Goal: Task Accomplishment & Management: Complete application form

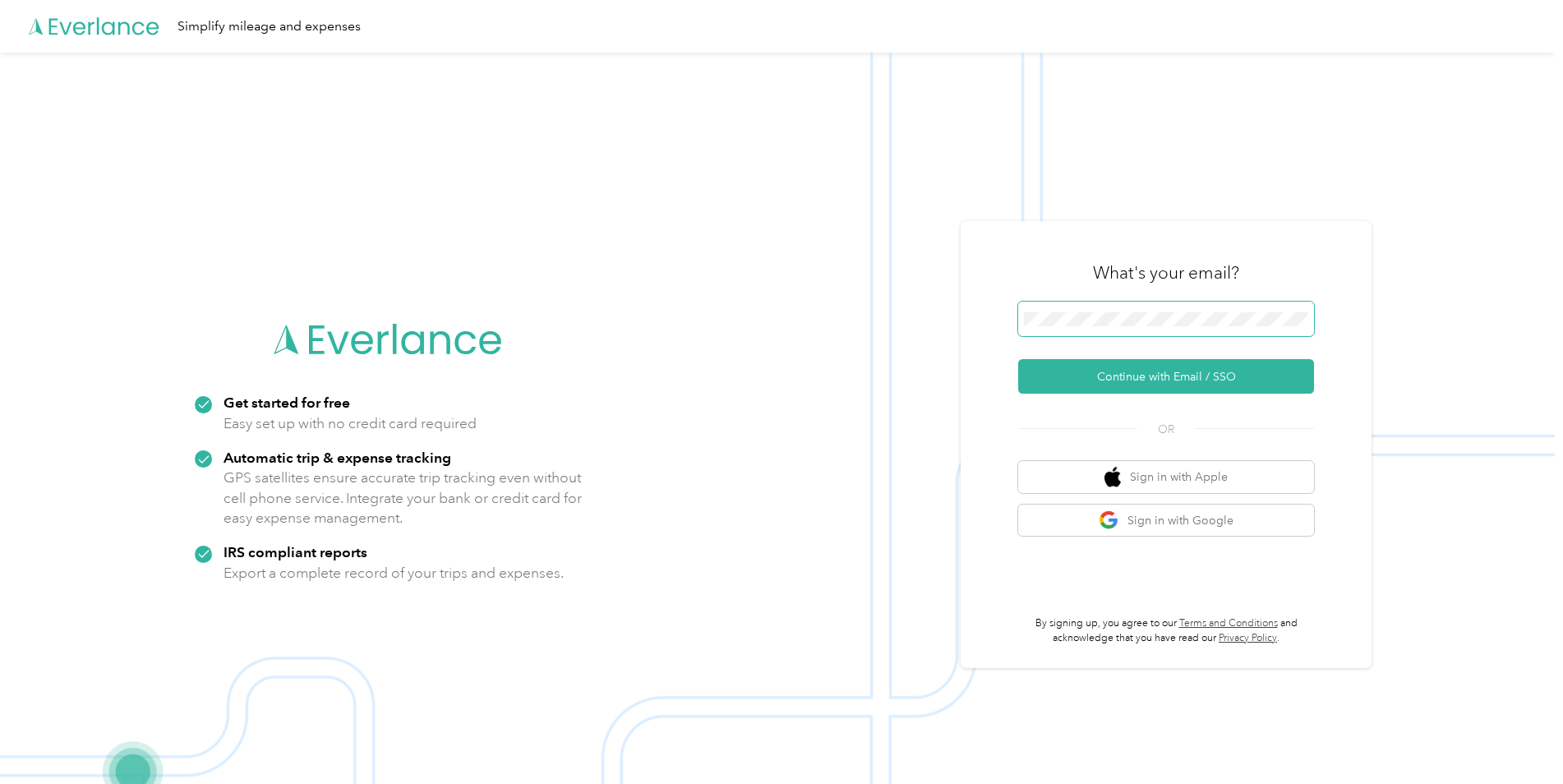
click at [1306, 314] on keeper-lock "Open Keeper Popup" at bounding box center [1297, 319] width 20 height 20
click at [1160, 372] on button "Continue with Email / SSO" at bounding box center [1166, 377] width 296 height 35
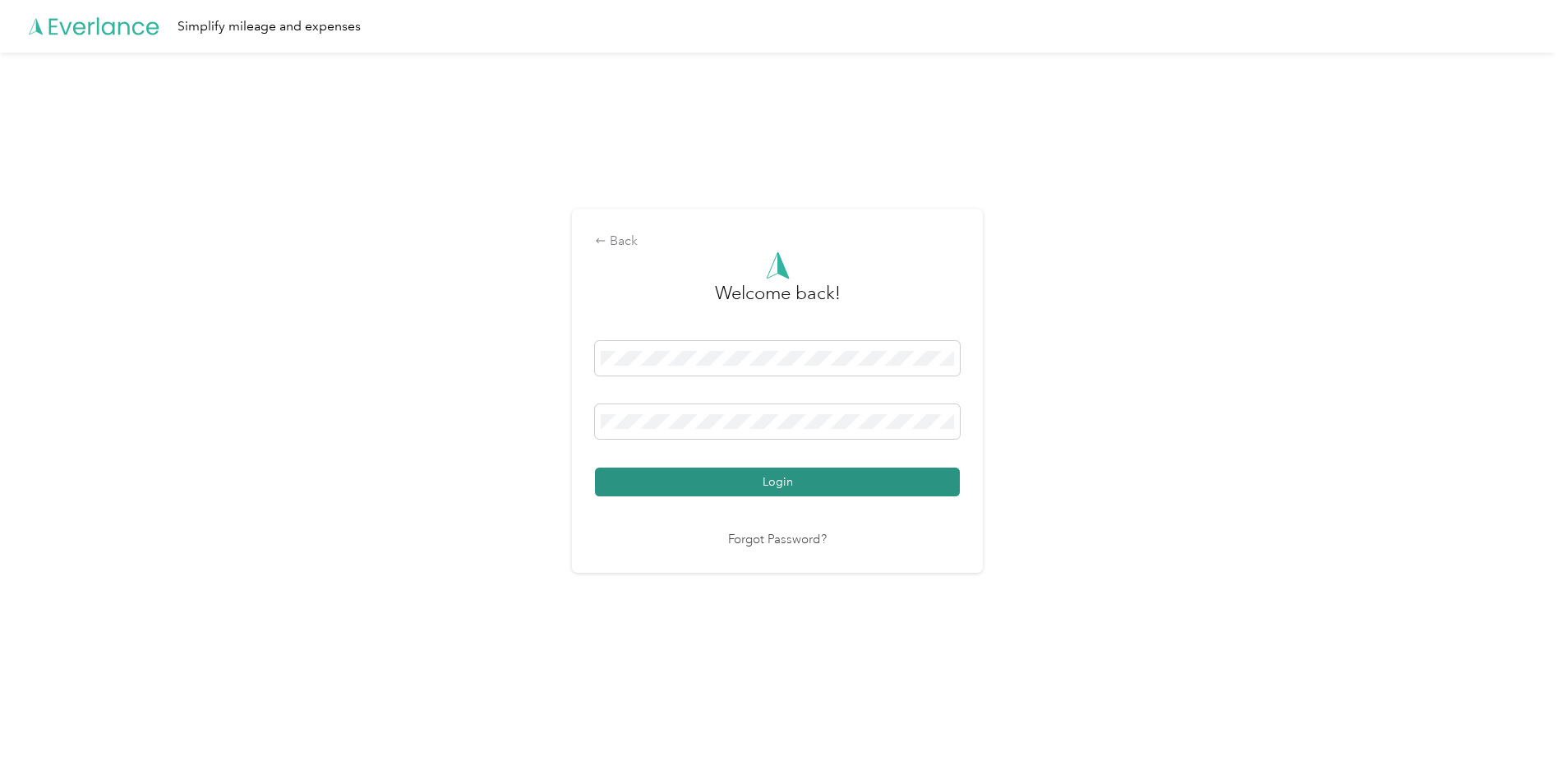
click at [855, 484] on button "Login" at bounding box center [778, 482] width 365 height 29
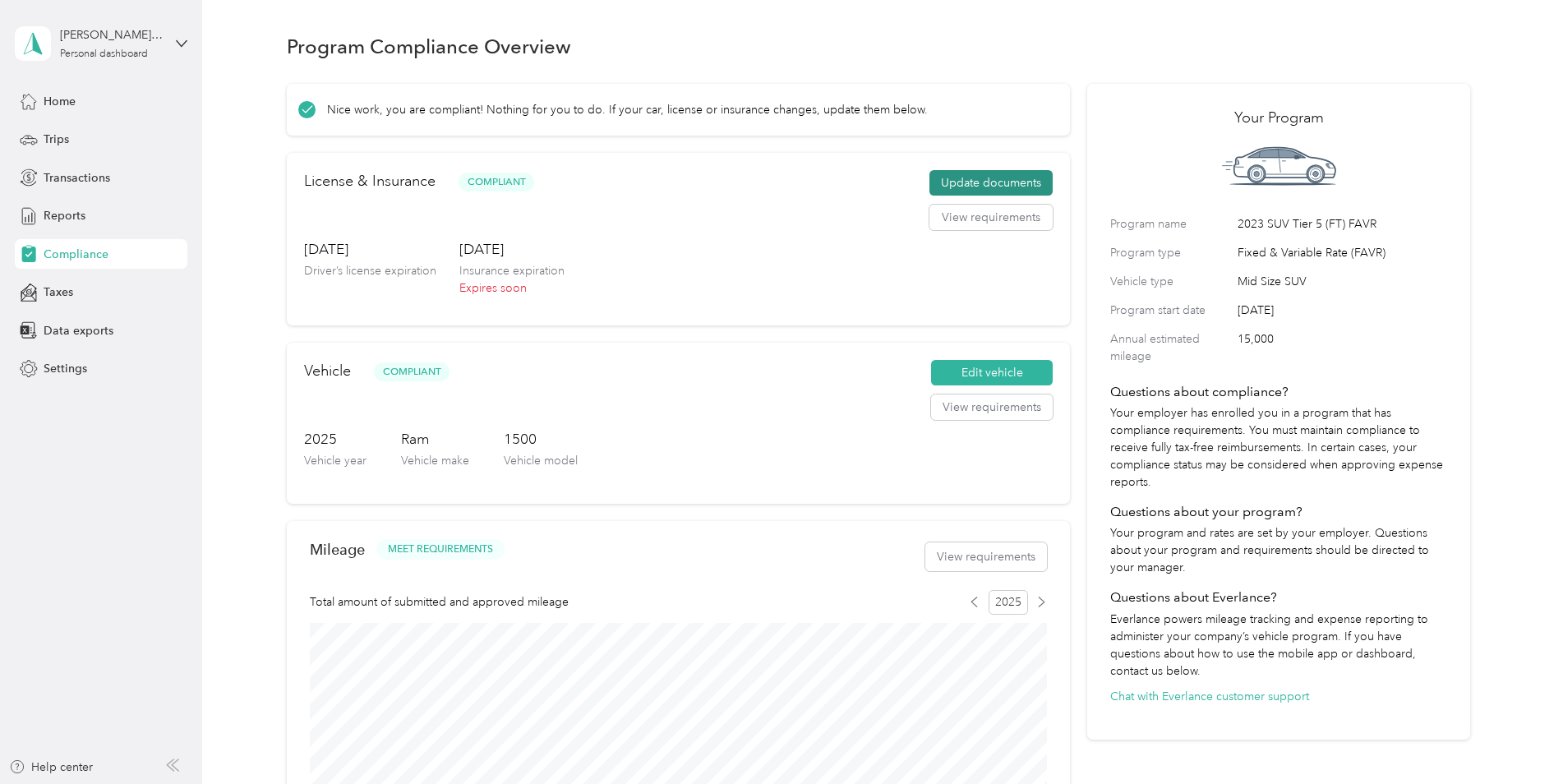
click at [979, 177] on button "Update documents" at bounding box center [990, 183] width 123 height 26
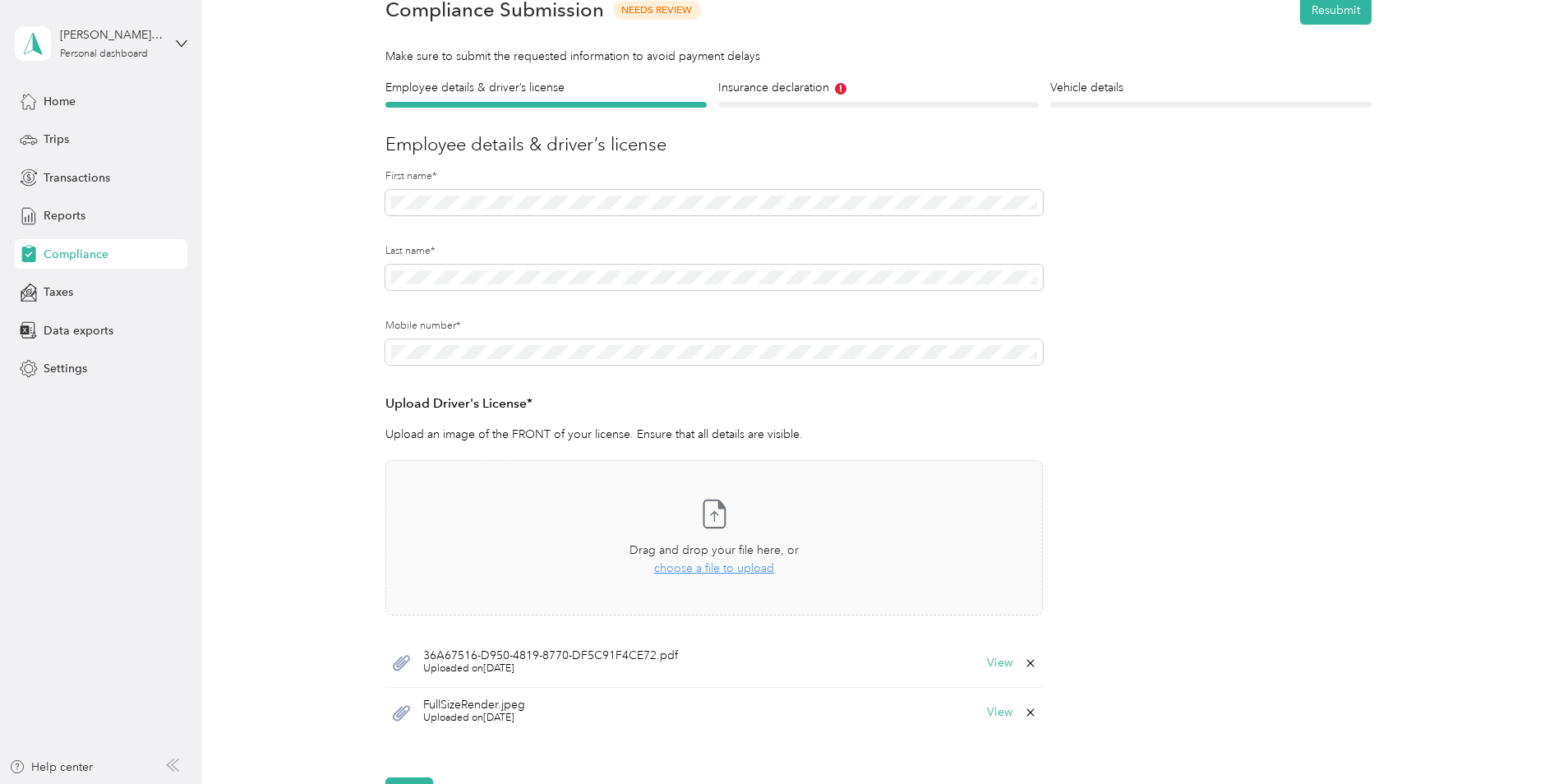
scroll to position [82, 0]
click at [764, 88] on h4 "Insurance declaration" at bounding box center [879, 87] width 321 height 17
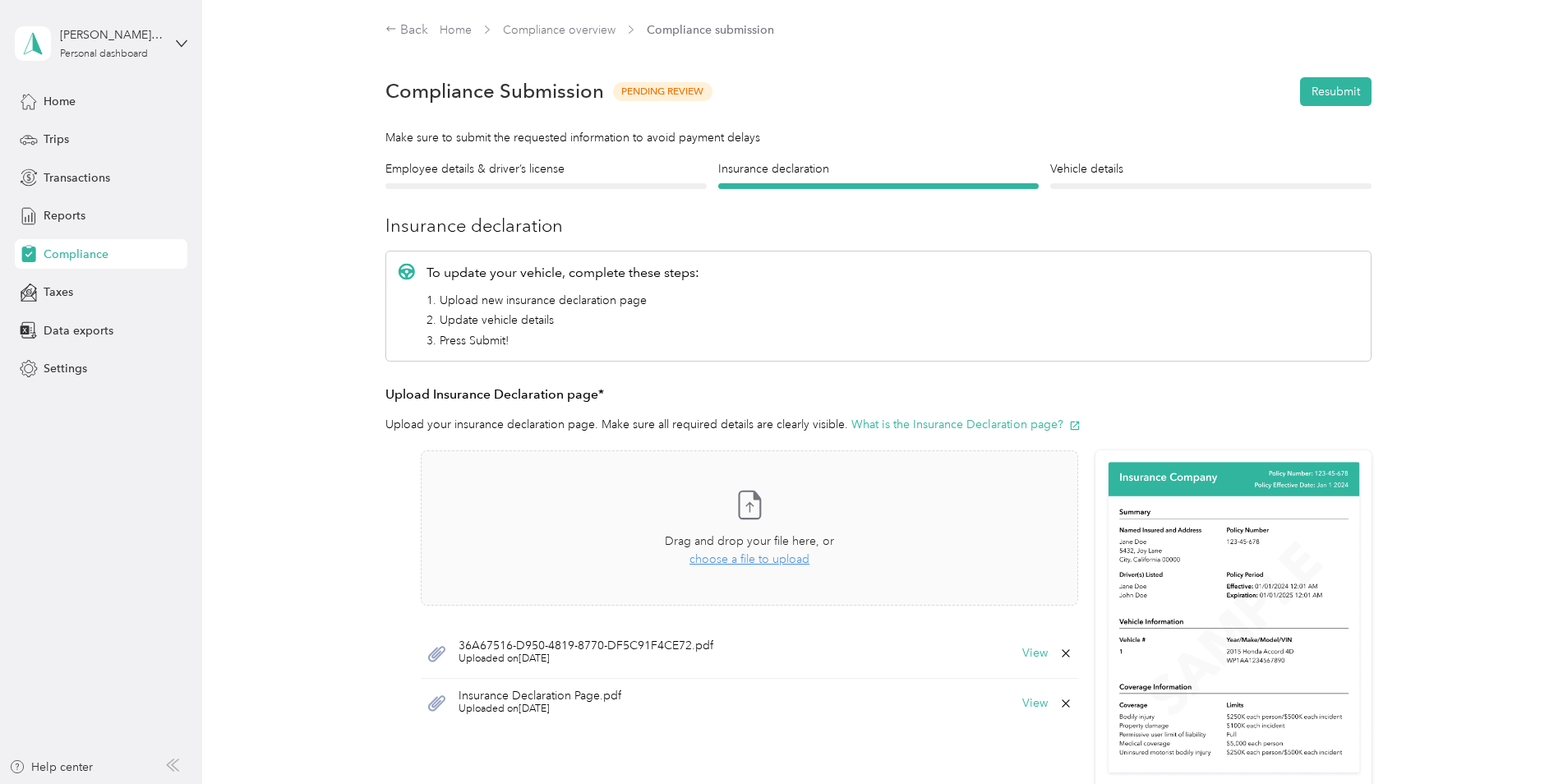
click at [502, 186] on div at bounding box center [546, 186] width 321 height 5
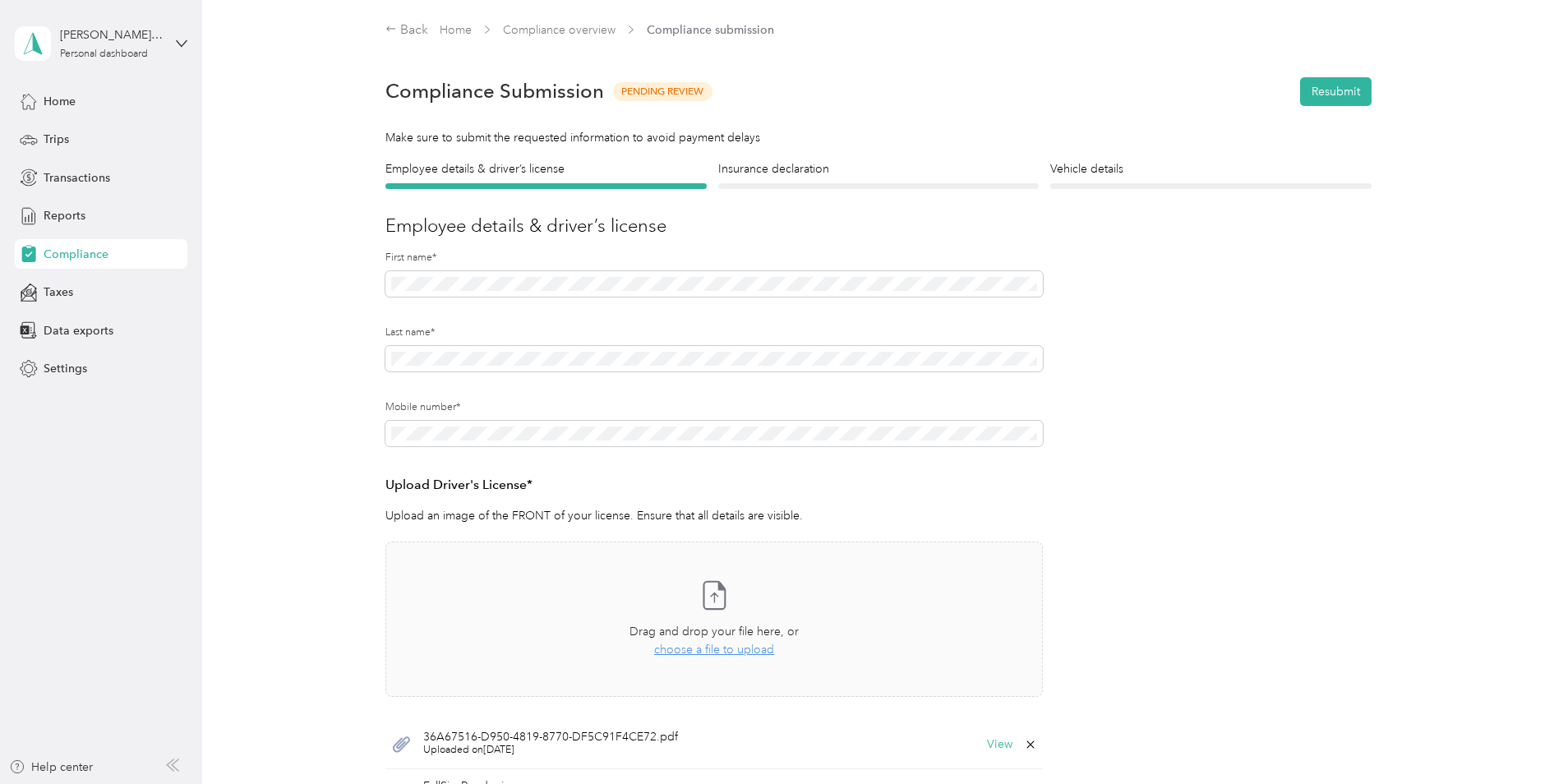
scroll to position [82, 0]
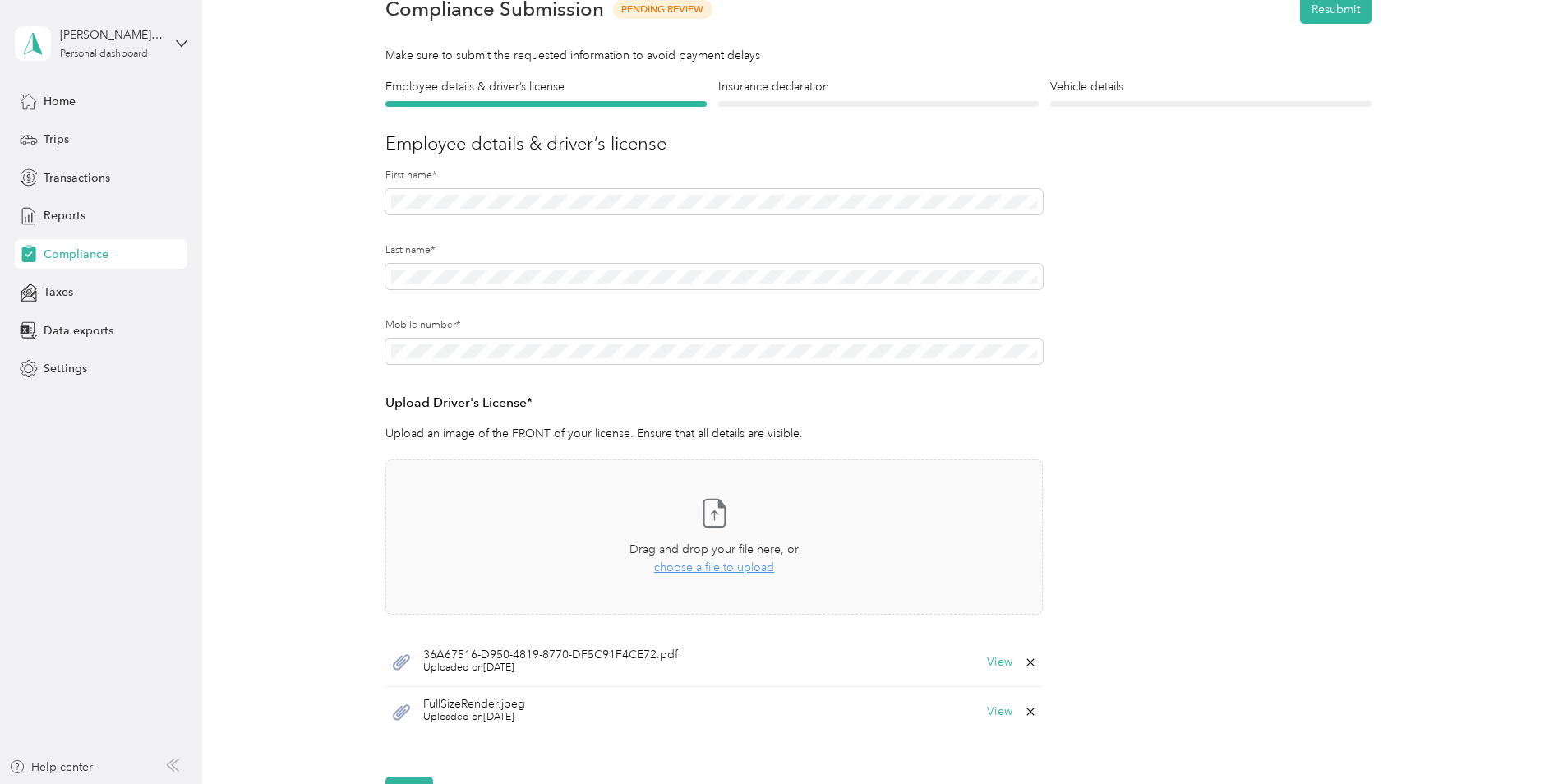
click at [1027, 660] on icon at bounding box center [1030, 662] width 7 height 7
click at [997, 674] on button "Yes" at bounding box center [987, 674] width 32 height 26
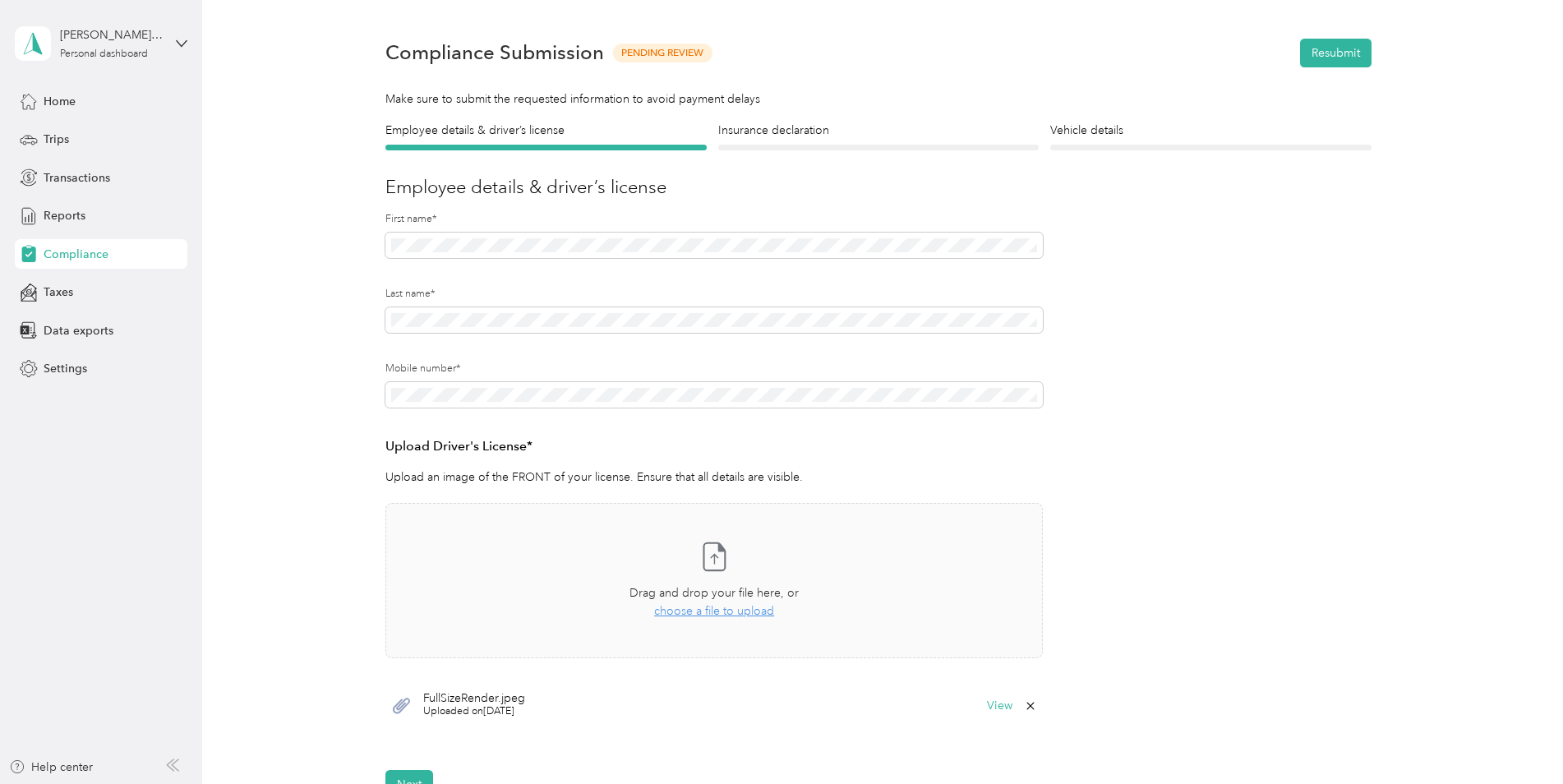
scroll to position [0, 0]
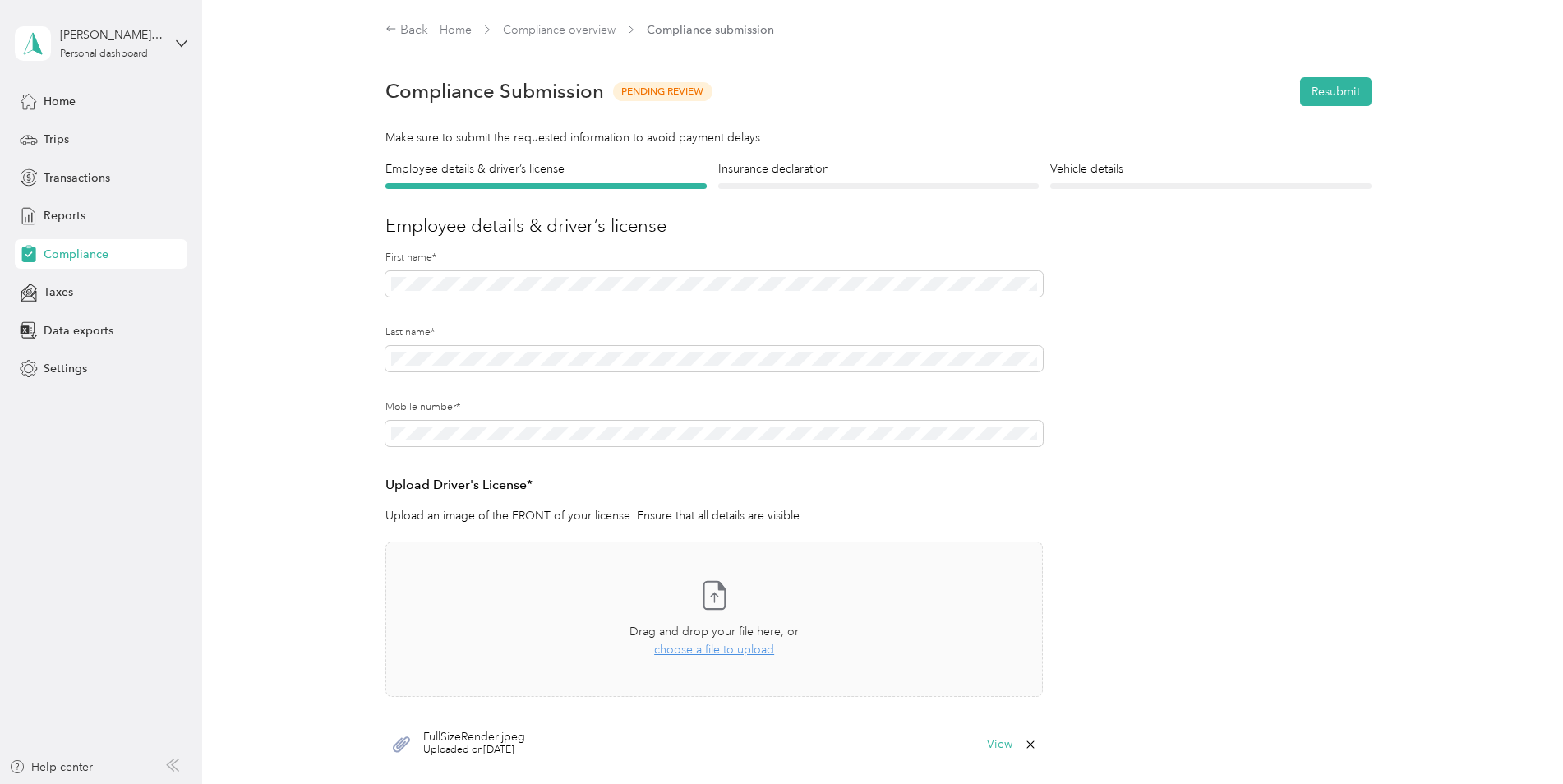
click at [905, 181] on div "Insurance declaration Insurance" at bounding box center [879, 175] width 321 height 29
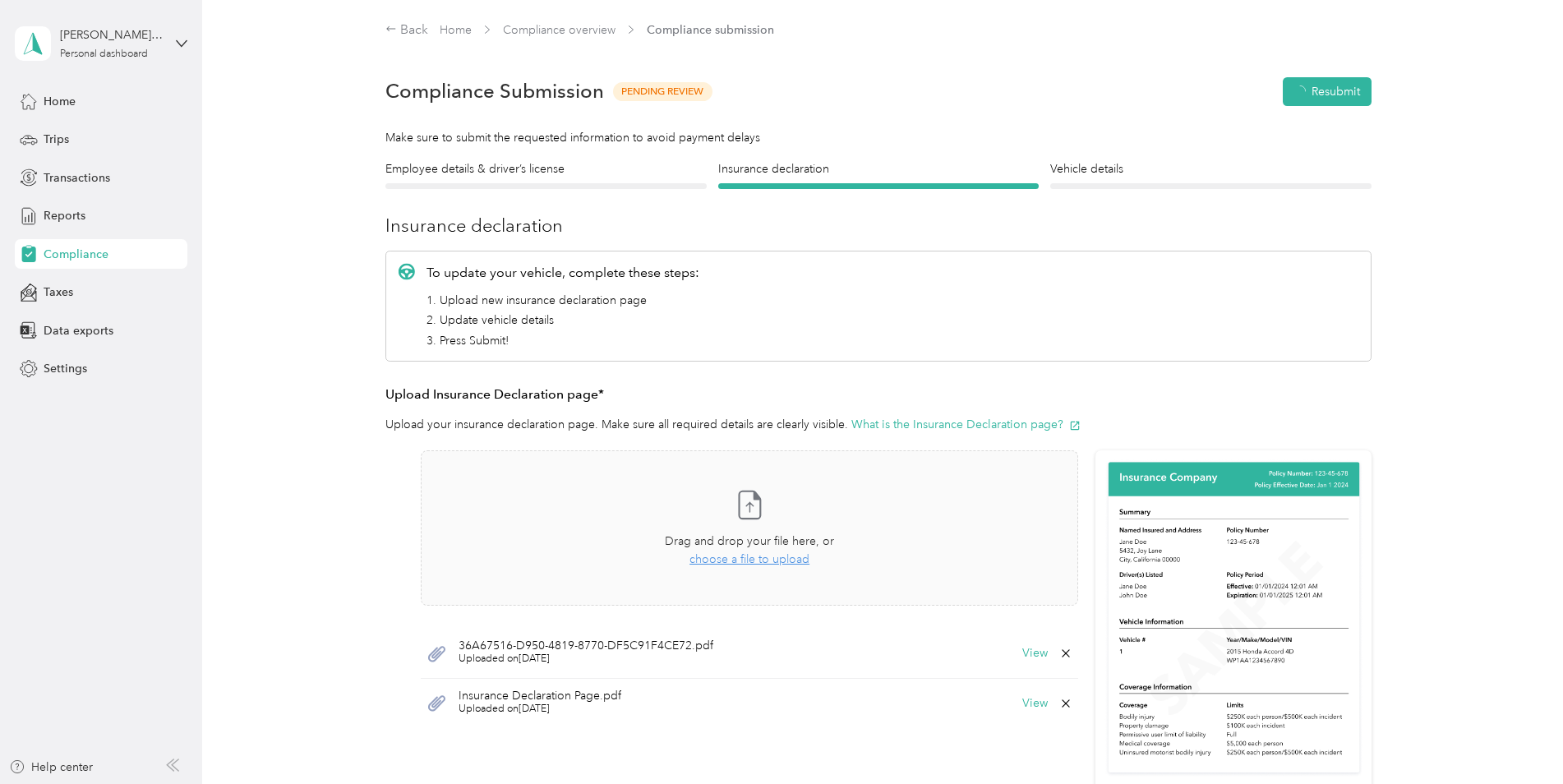
scroll to position [21, 0]
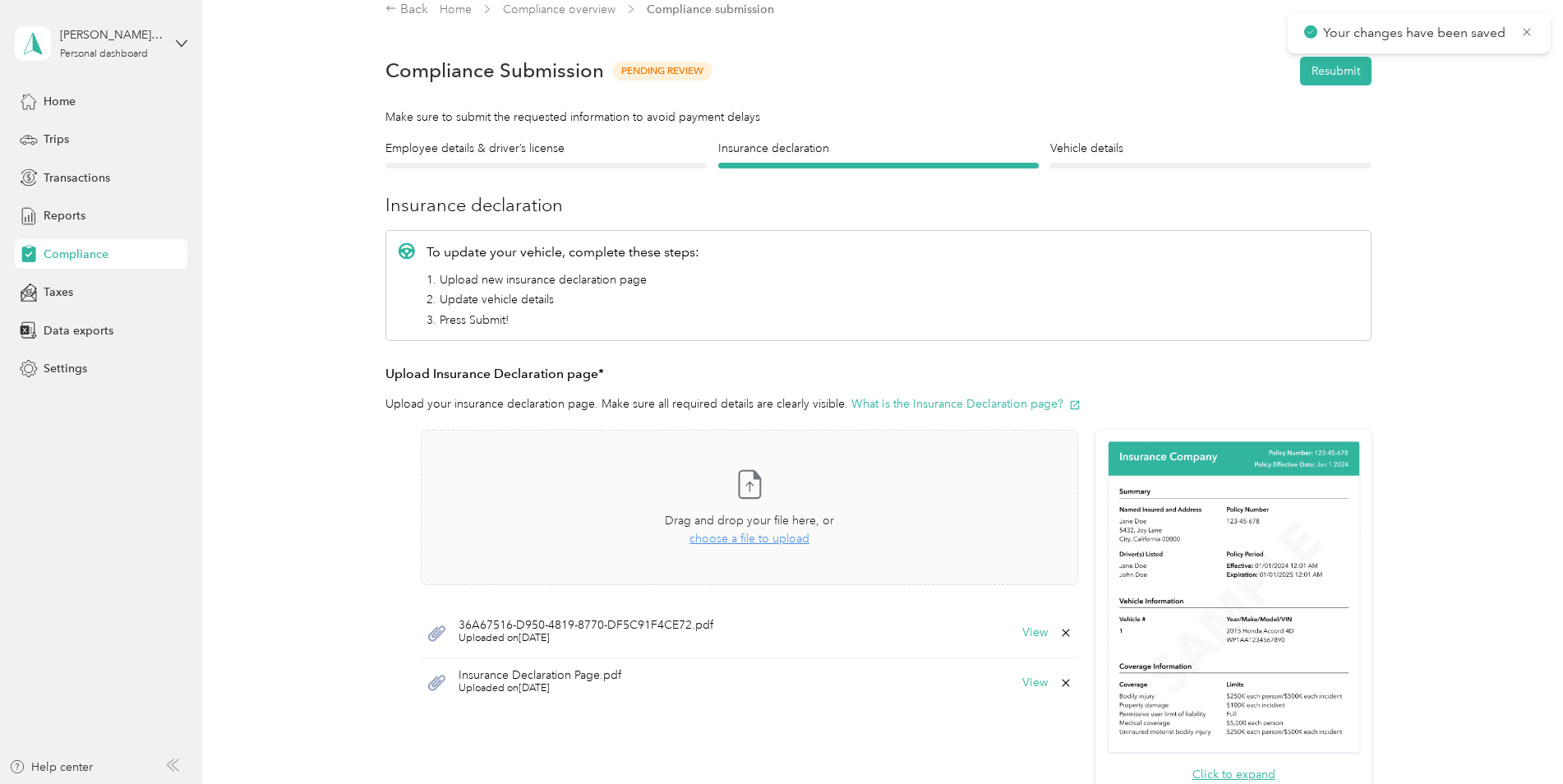
click at [1122, 165] on div at bounding box center [1211, 165] width 321 height 5
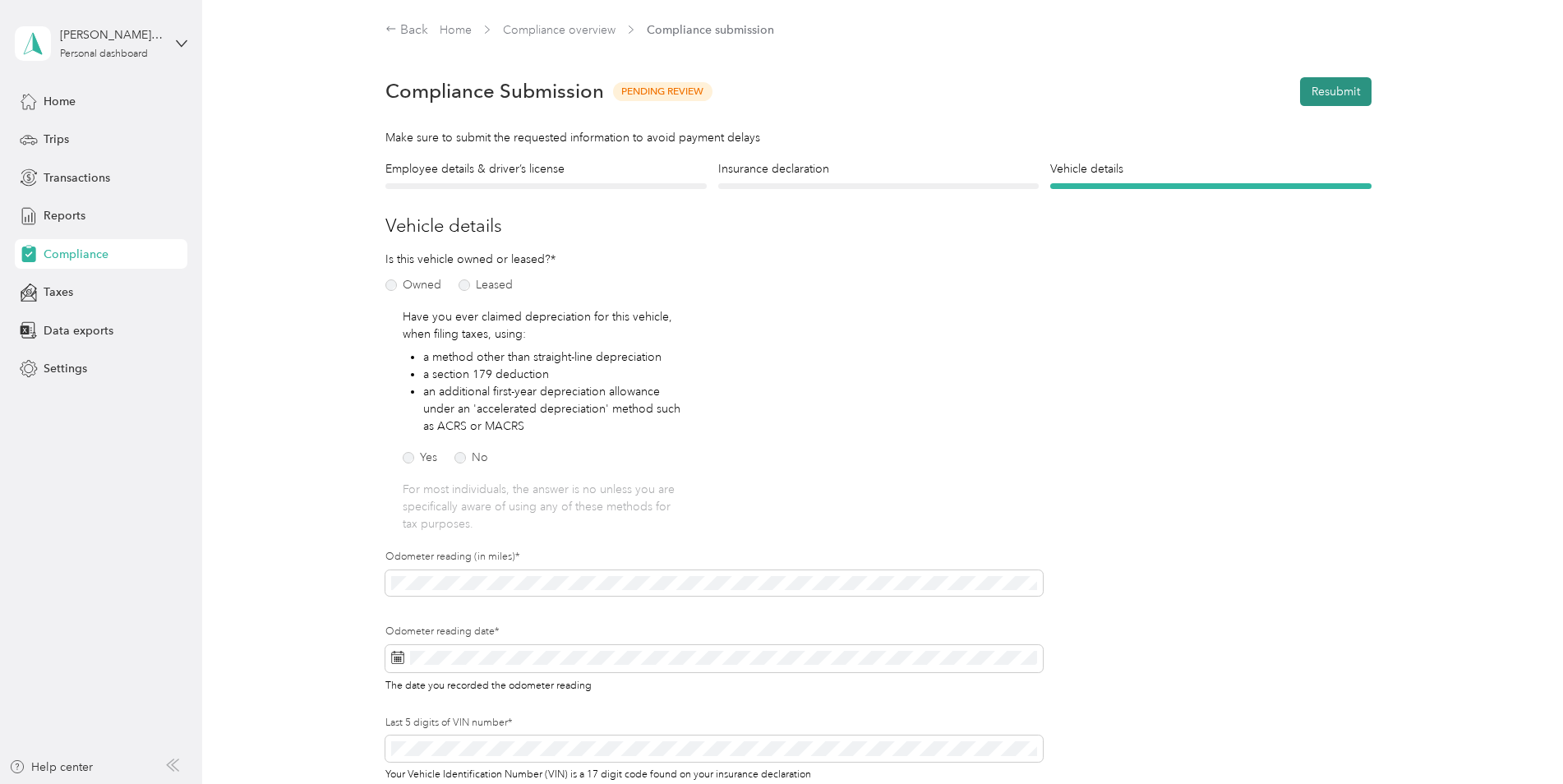
click at [1335, 85] on button "Resubmit" at bounding box center [1336, 92] width 71 height 29
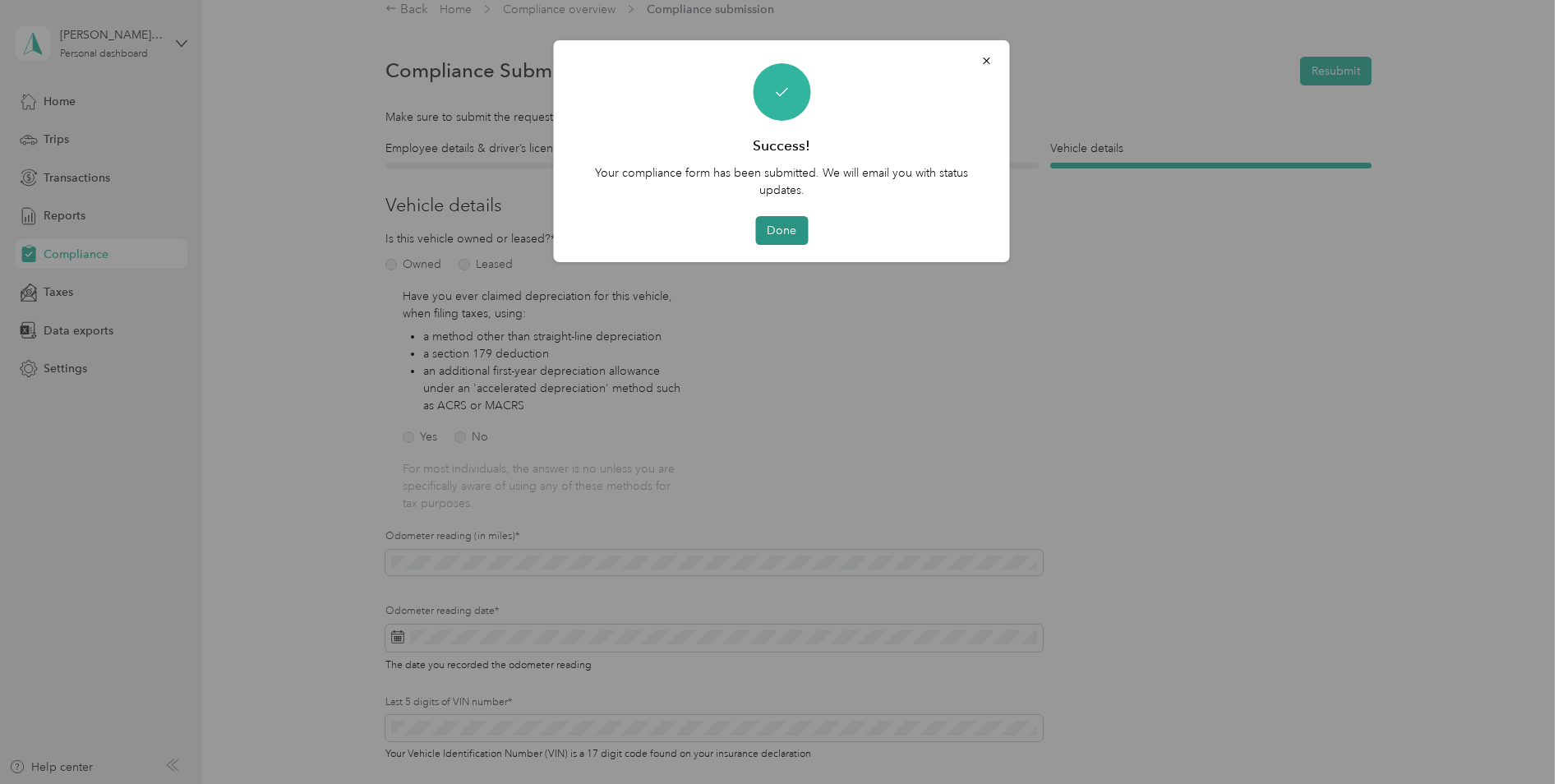
click at [782, 228] on button "Done" at bounding box center [782, 231] width 53 height 29
